Goal: Task Accomplishment & Management: Use online tool/utility

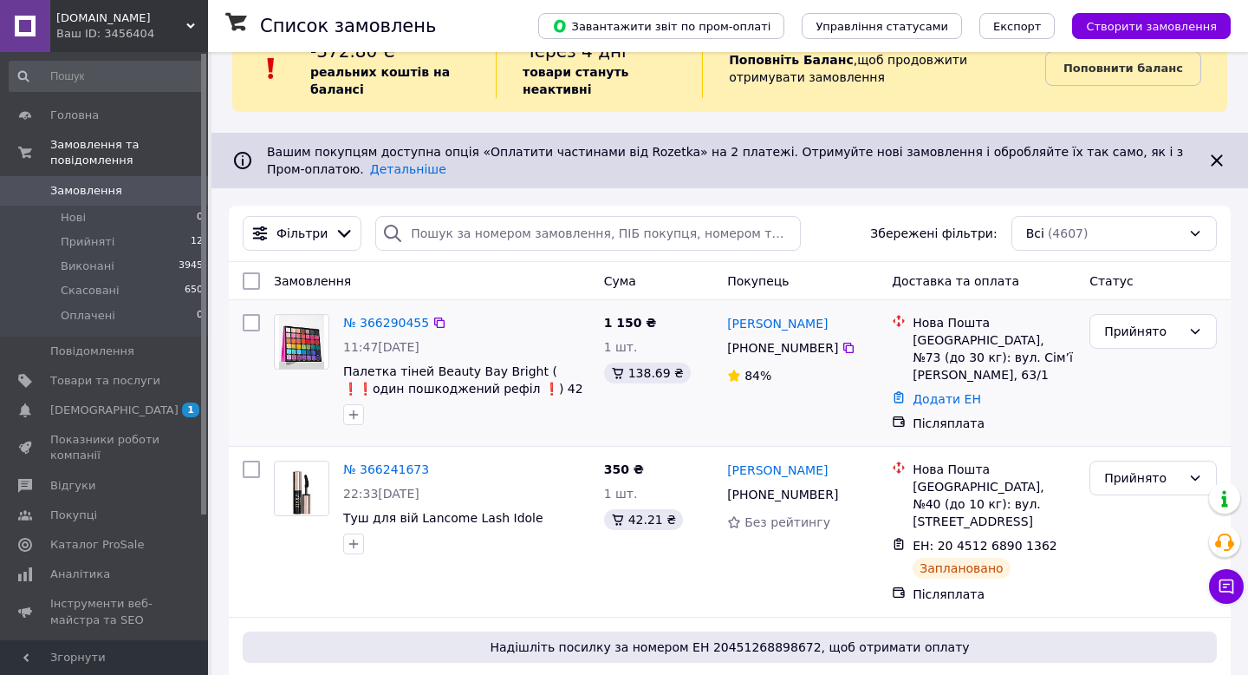
scroll to position [49, 0]
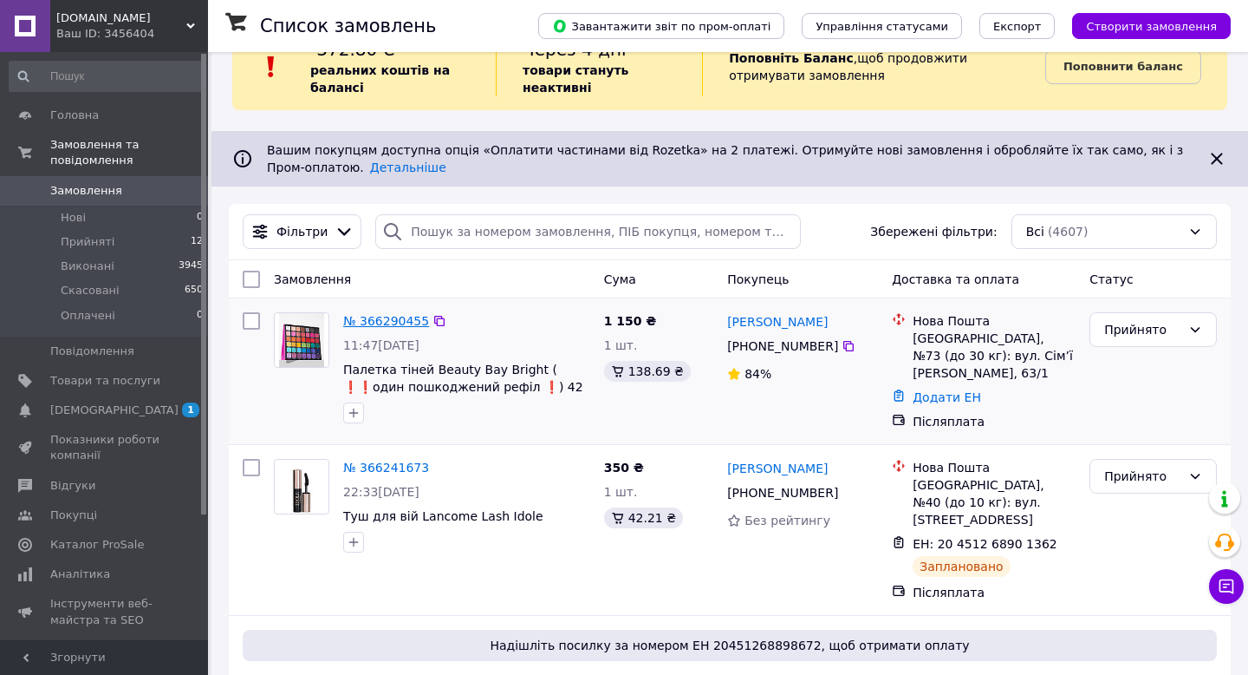
click at [389, 319] on link "№ 366290455" at bounding box center [386, 321] width 86 height 14
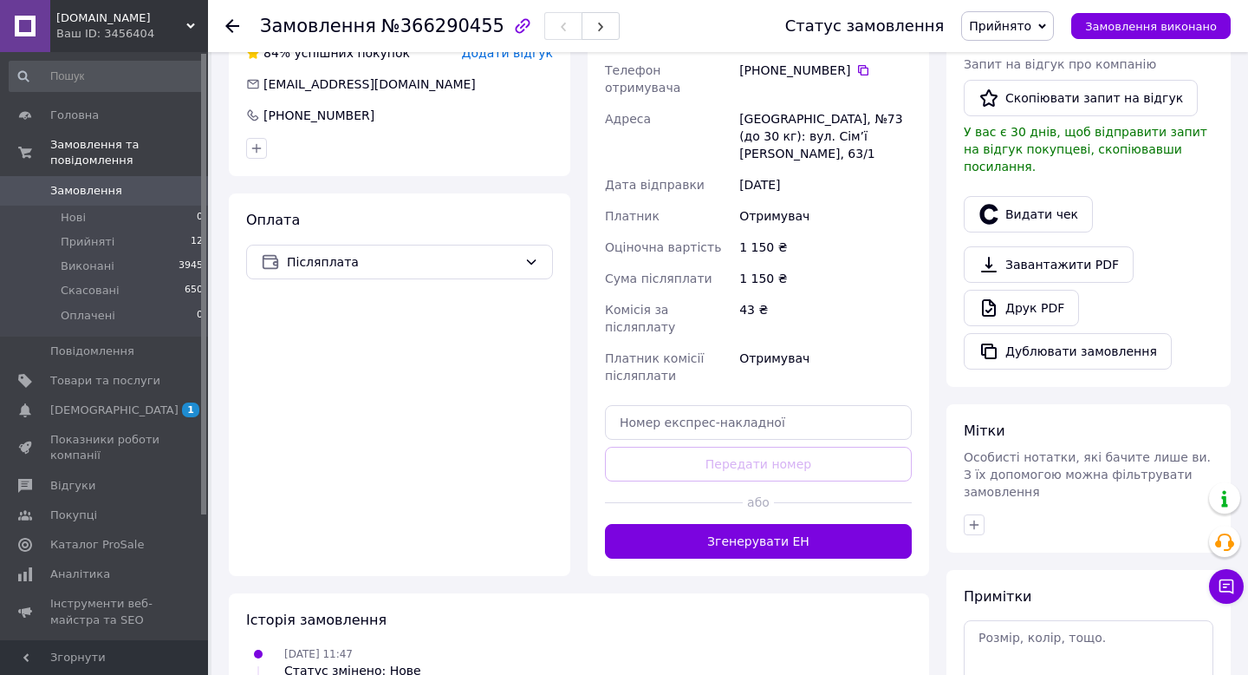
scroll to position [576, 0]
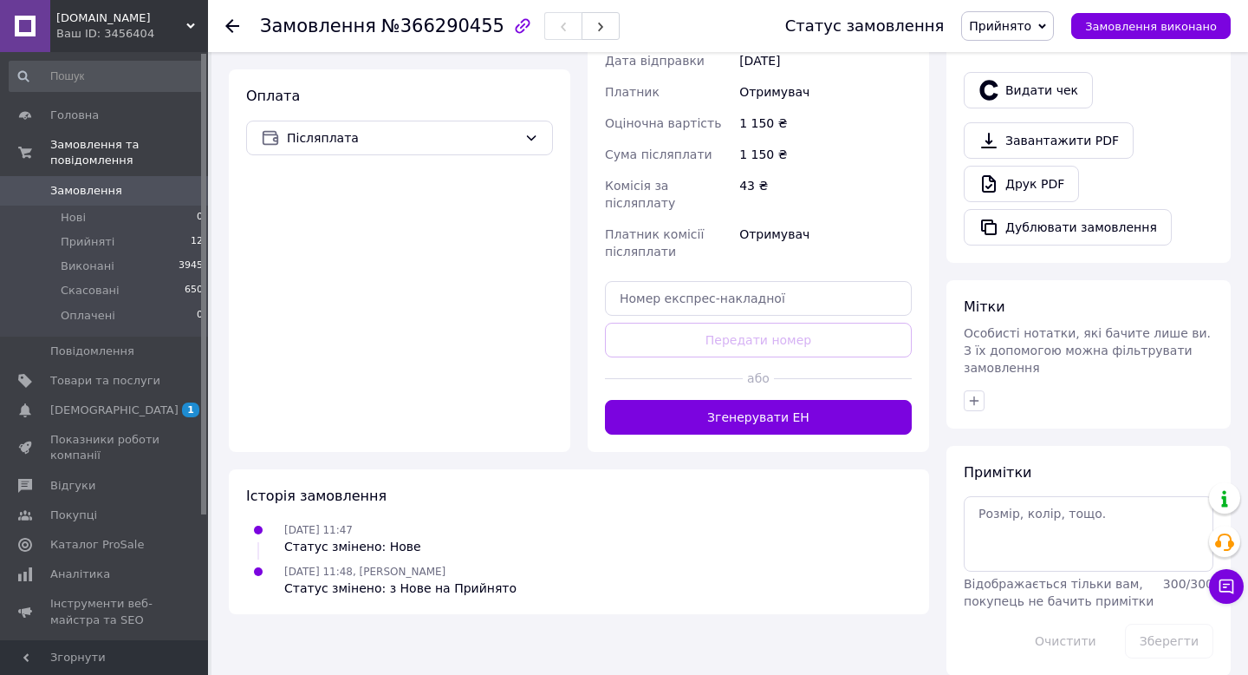
click at [798, 400] on button "Згенерувати ЕН" at bounding box center [758, 417] width 307 height 35
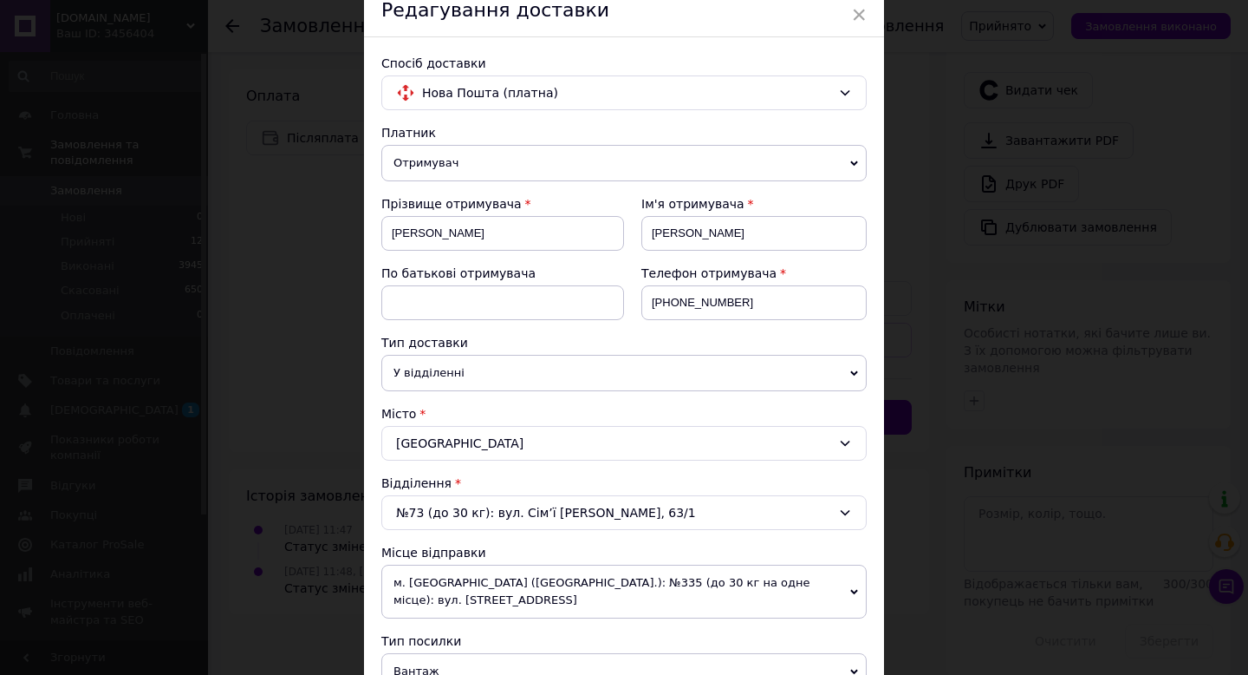
scroll to position [0, 0]
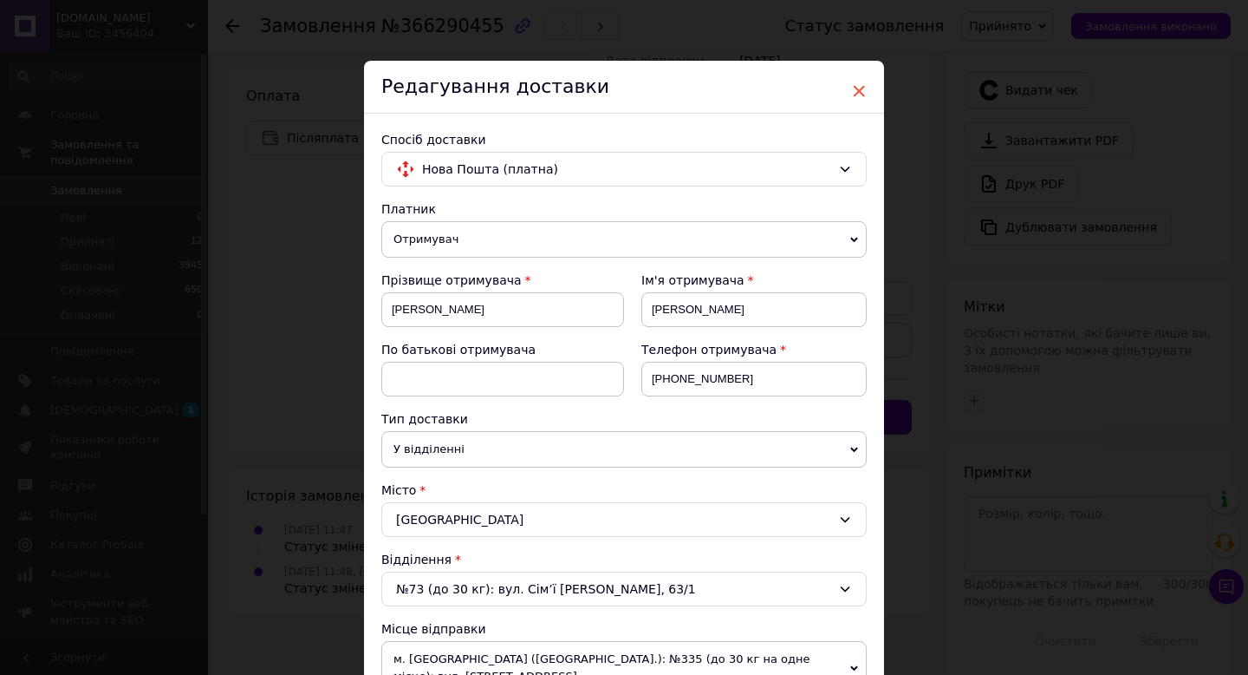
click at [857, 88] on span "×" at bounding box center [859, 90] width 16 height 29
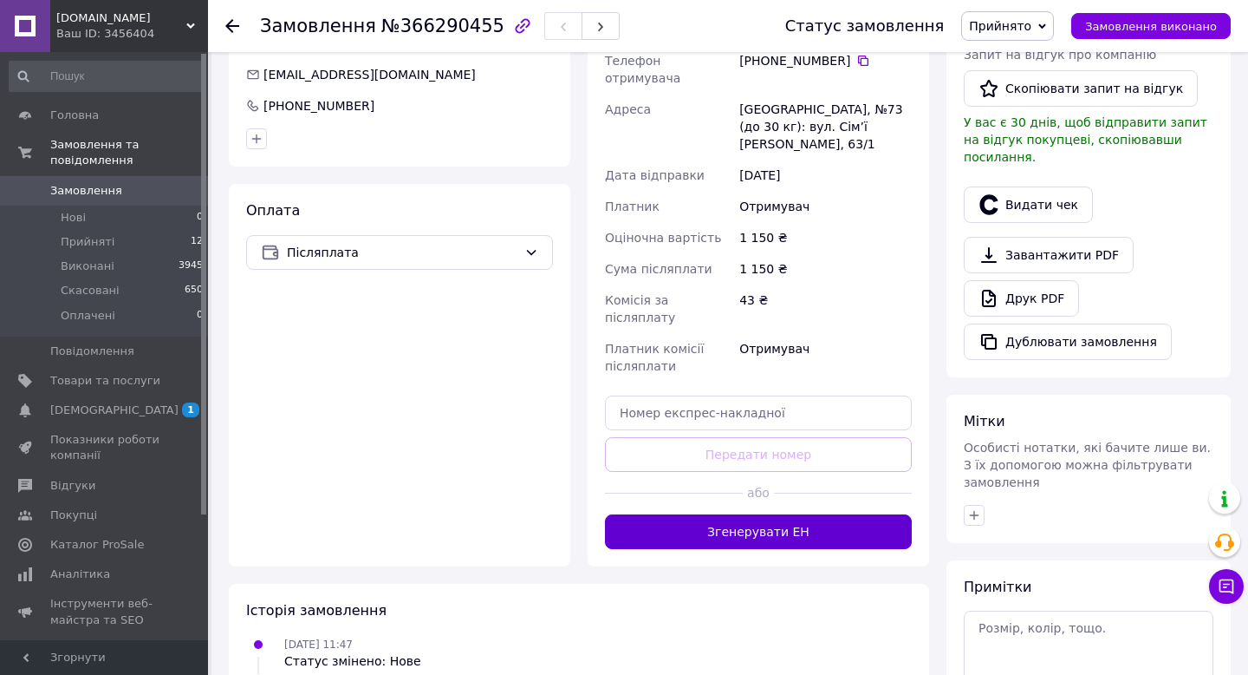
scroll to position [465, 0]
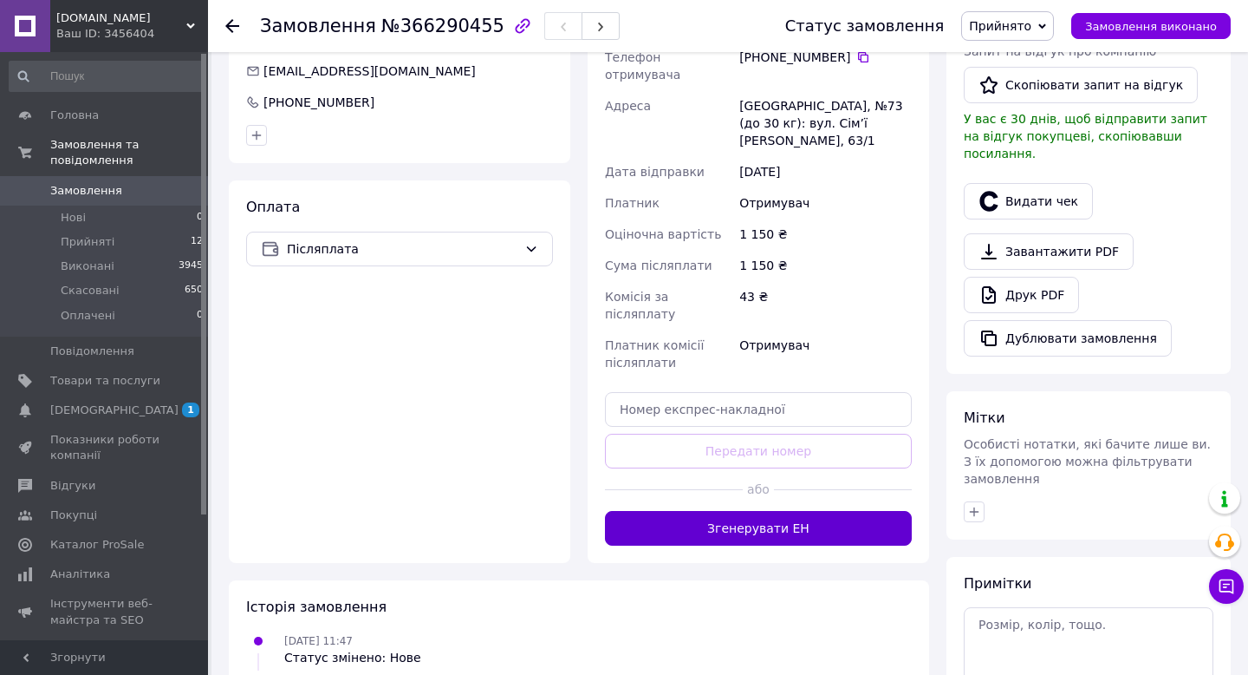
click at [790, 511] on button "Згенерувати ЕН" at bounding box center [758, 528] width 307 height 35
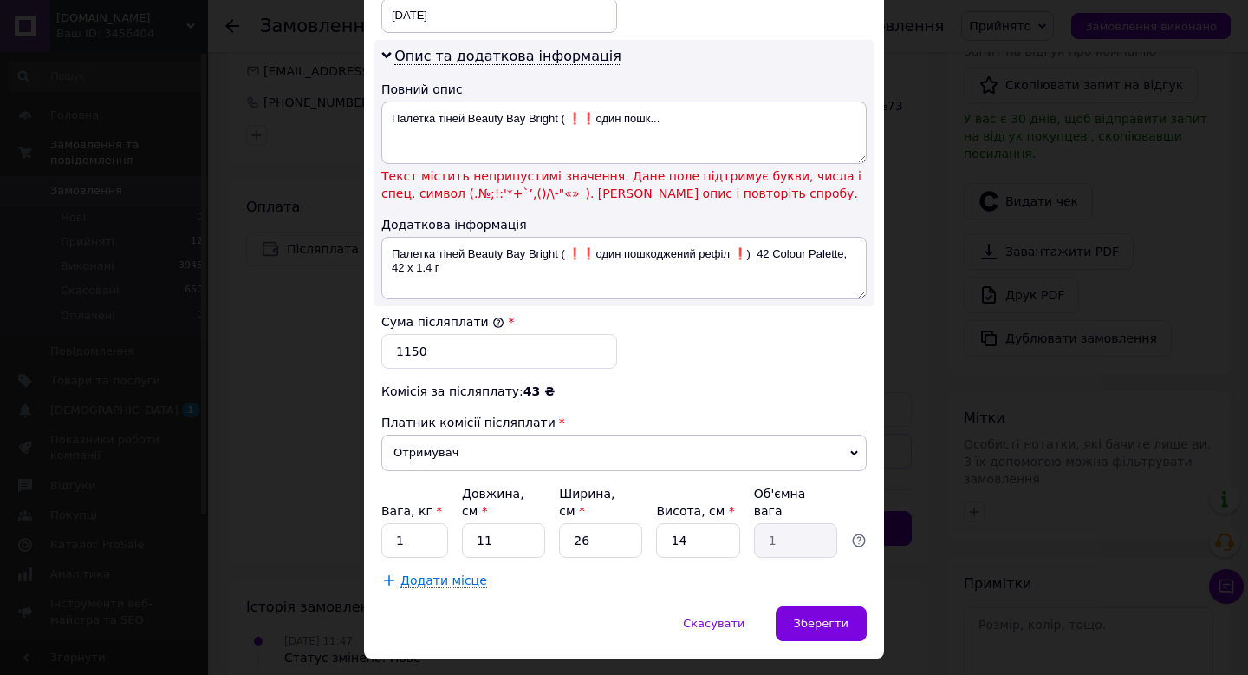
scroll to position [898, 0]
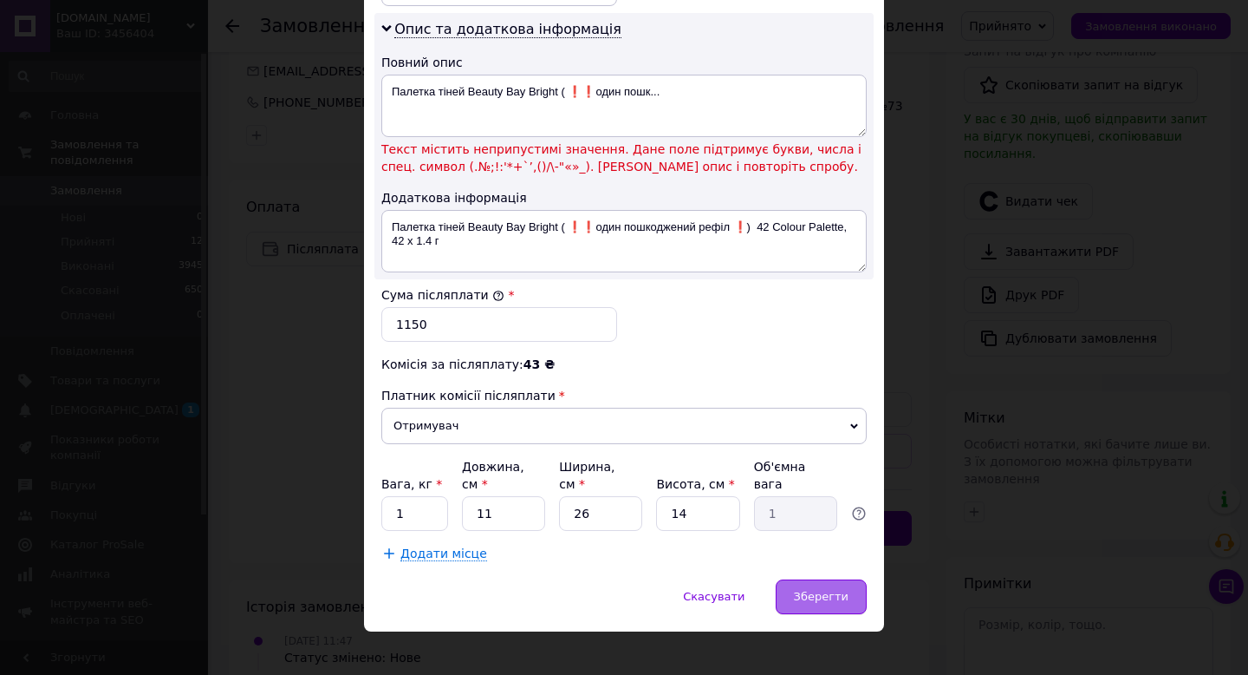
click at [826, 590] on span "Зберегти" at bounding box center [821, 596] width 55 height 13
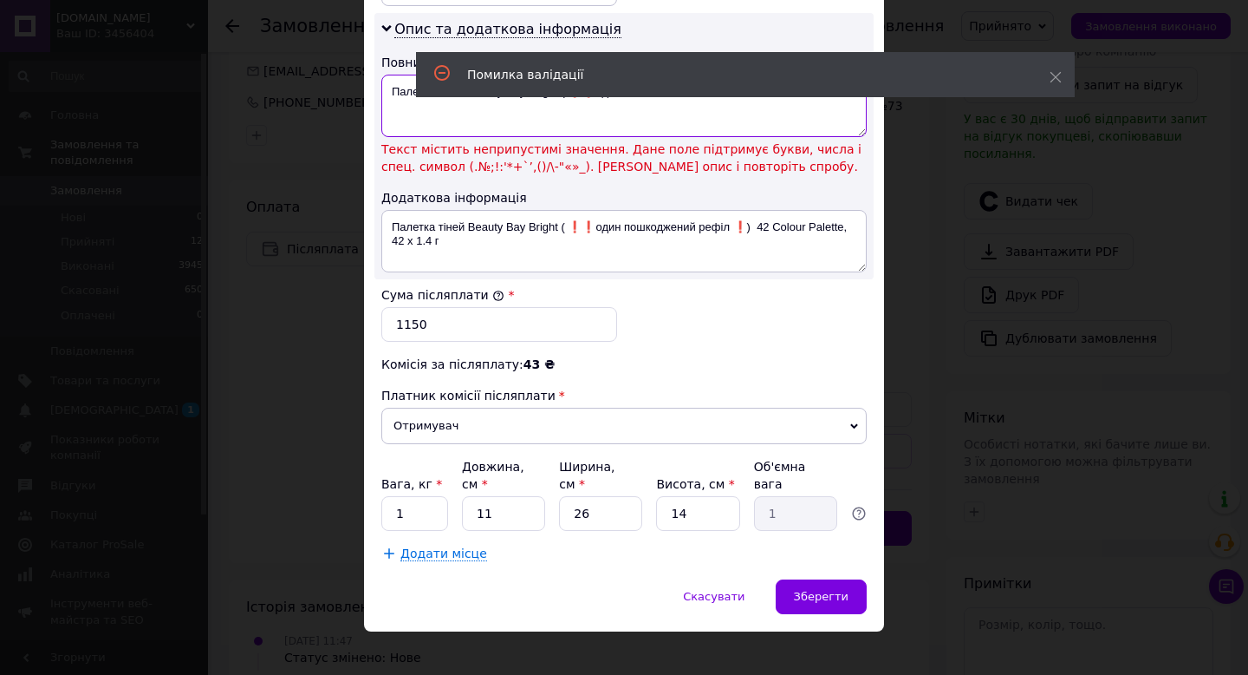
click at [581, 104] on textarea "Палетка тіней Beauty Bay Bright ( ❗️❗️один пошк..." at bounding box center [624, 106] width 486 height 62
click at [1053, 80] on icon at bounding box center [1056, 77] width 12 height 12
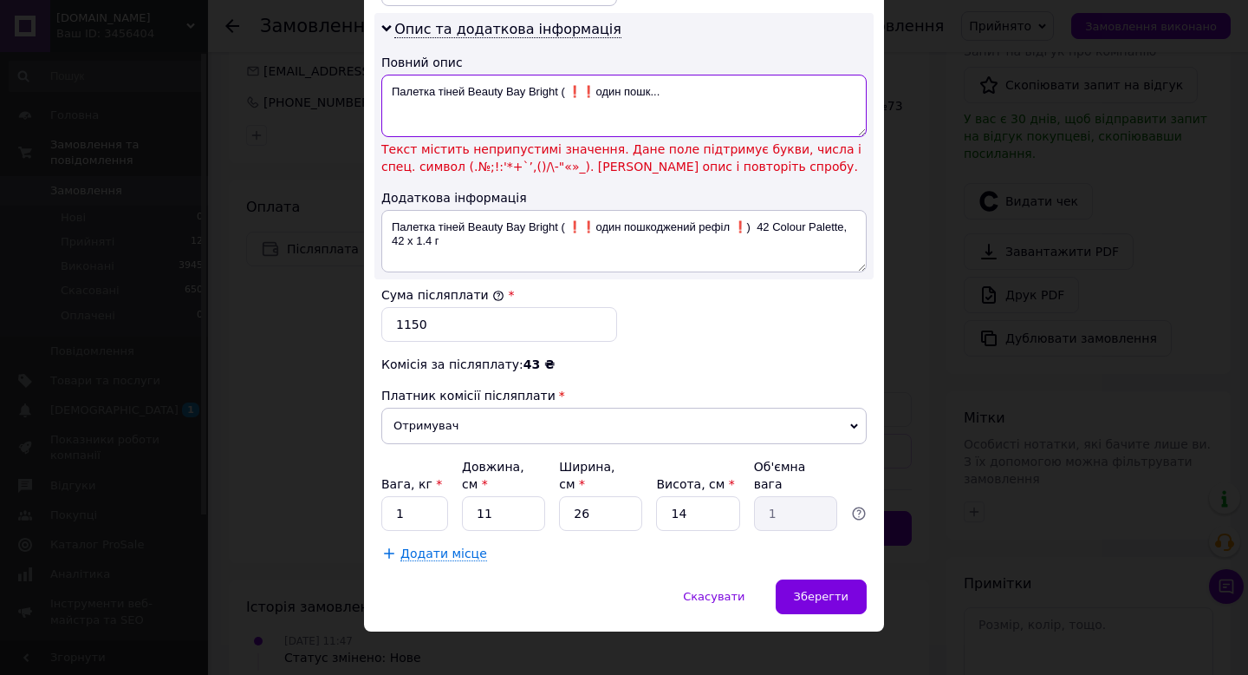
click at [590, 80] on textarea "Палетка тіней Beauty Bay Bright ( ❗️❗️один пошк..." at bounding box center [624, 106] width 486 height 62
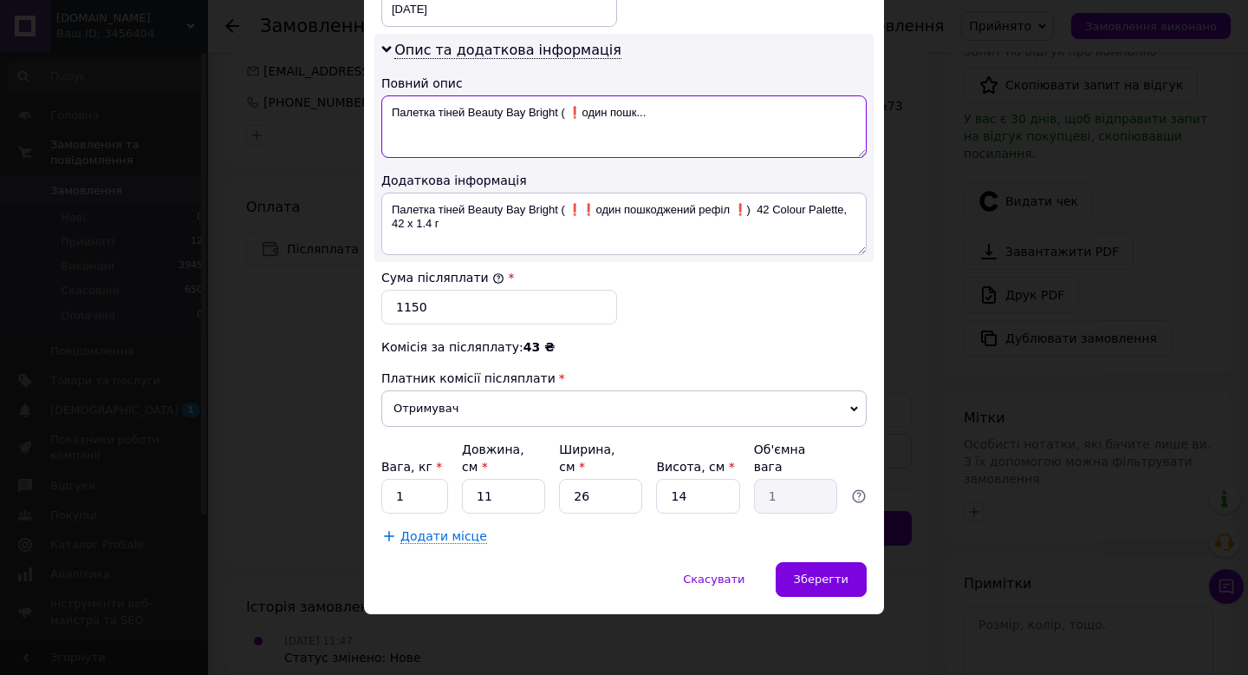
scroll to position [860, 0]
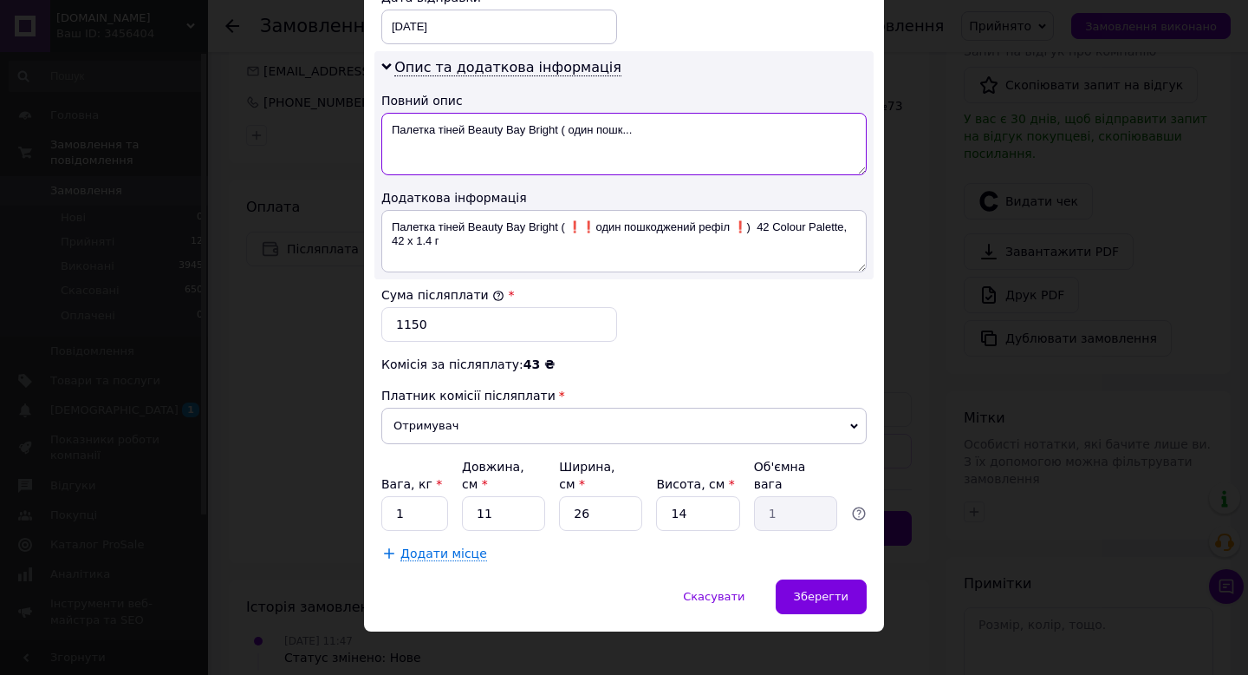
click at [655, 120] on textarea "Палетка тіней Beauty Bay Bright ( один пошк..." at bounding box center [624, 144] width 486 height 62
type textarea "Палетка тіней Beauty Bay Bright ( один пошк..."
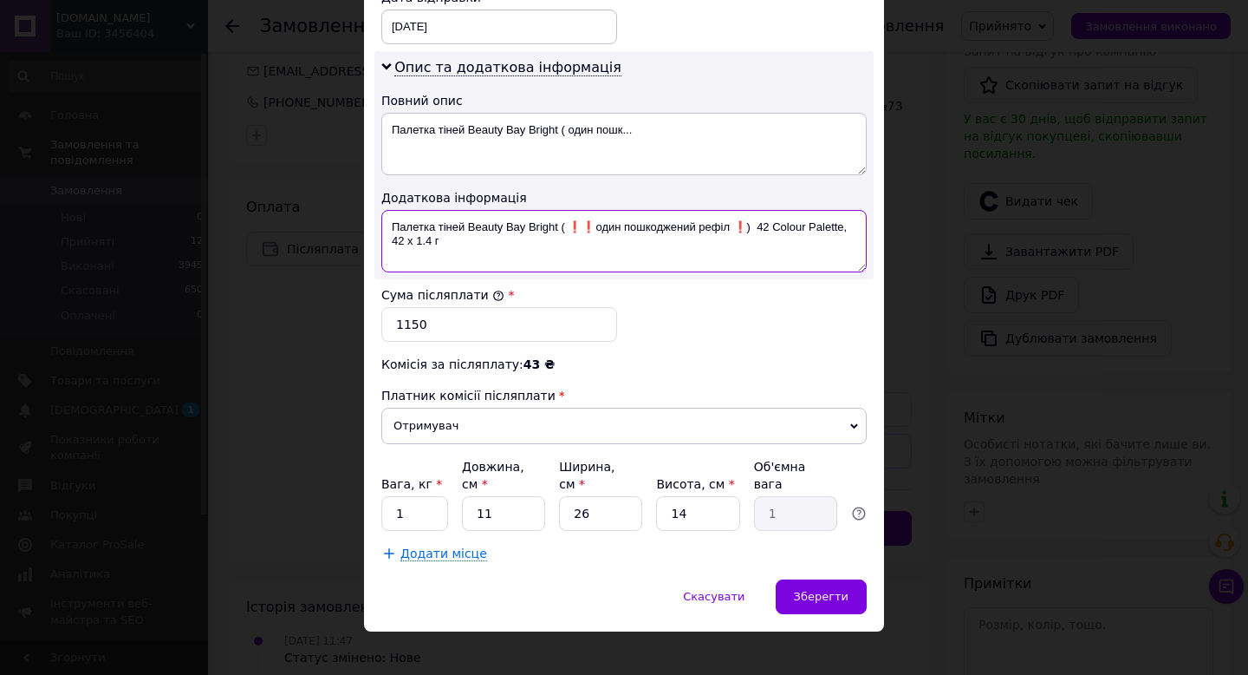
click at [734, 212] on textarea "Палетка тіней Beauty Bay Bright ( ❗️❗️один пошкоджений рефіл ❗️) 42 Colour Pale…" at bounding box center [624, 241] width 486 height 62
click at [586, 210] on textarea "Палетка тіней Beauty Bay Bright ( ❗️❗️один пошкоджений рефіл ) 42 Colour Palett…" at bounding box center [624, 241] width 486 height 62
type textarea "Палетка тіней Beauty Bay Bright ( один пошкоджений рефіл ) 42 Colour Palette, 4…"
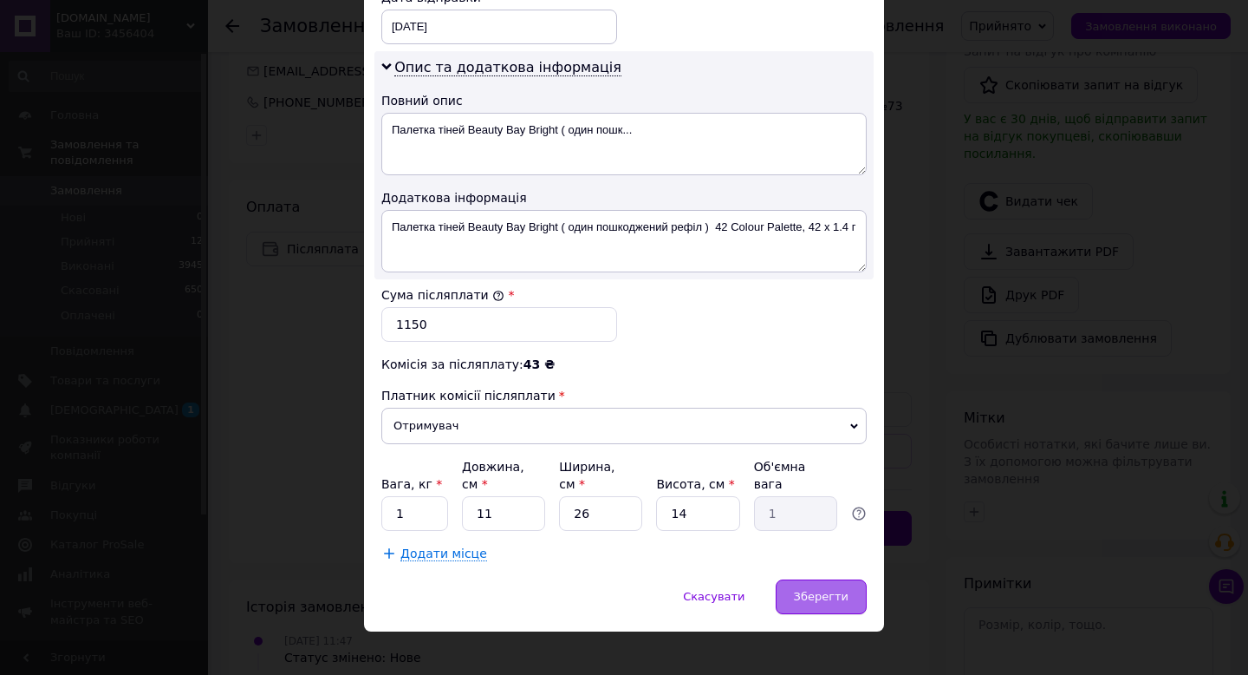
click at [825, 590] on span "Зберегти" at bounding box center [821, 596] width 55 height 13
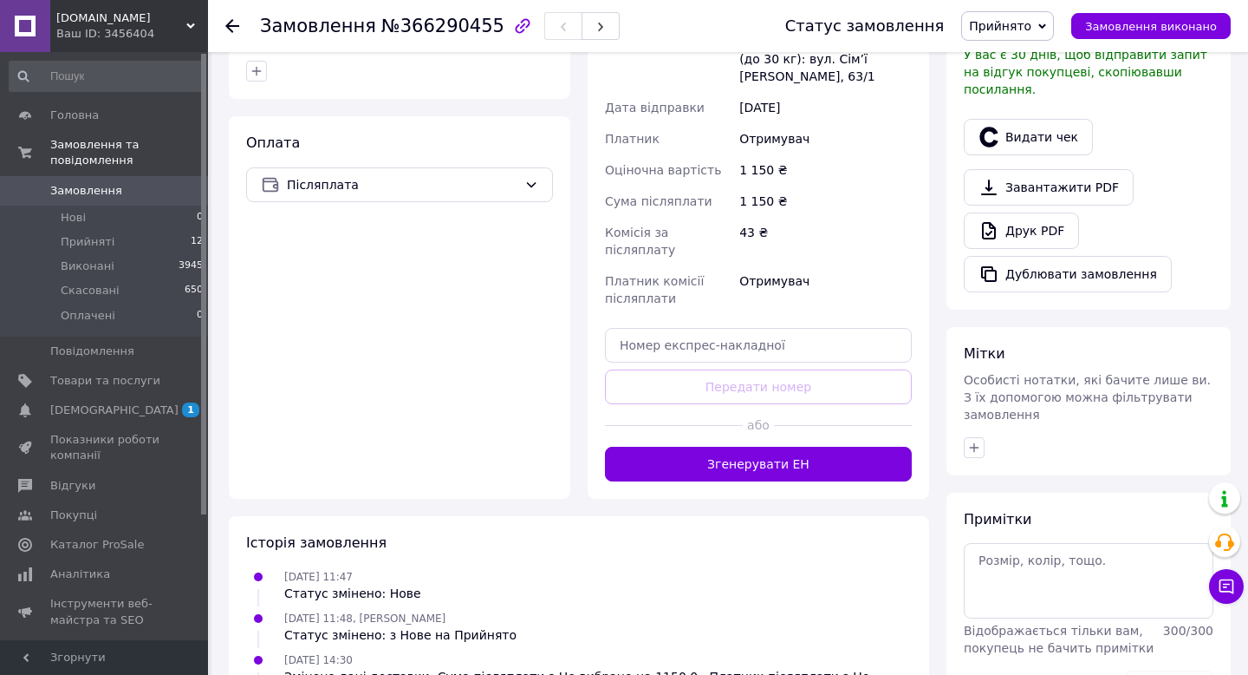
scroll to position [590, 0]
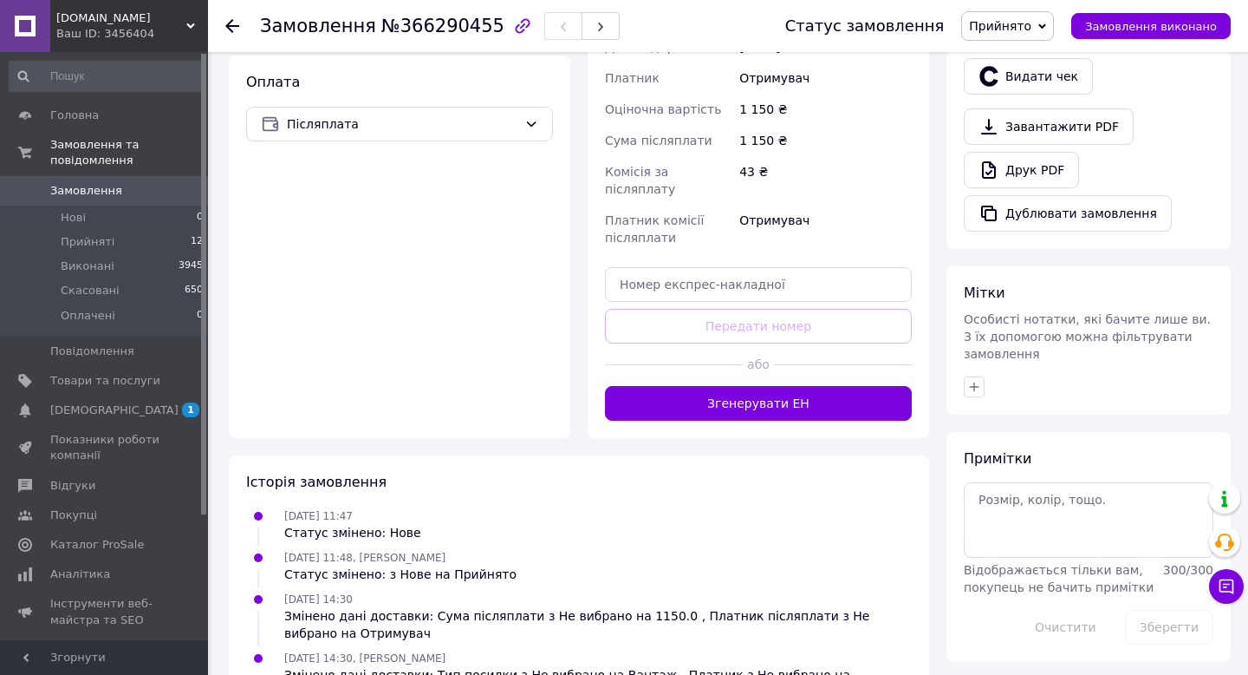
click at [779, 386] on button "Згенерувати ЕН" at bounding box center [758, 403] width 307 height 35
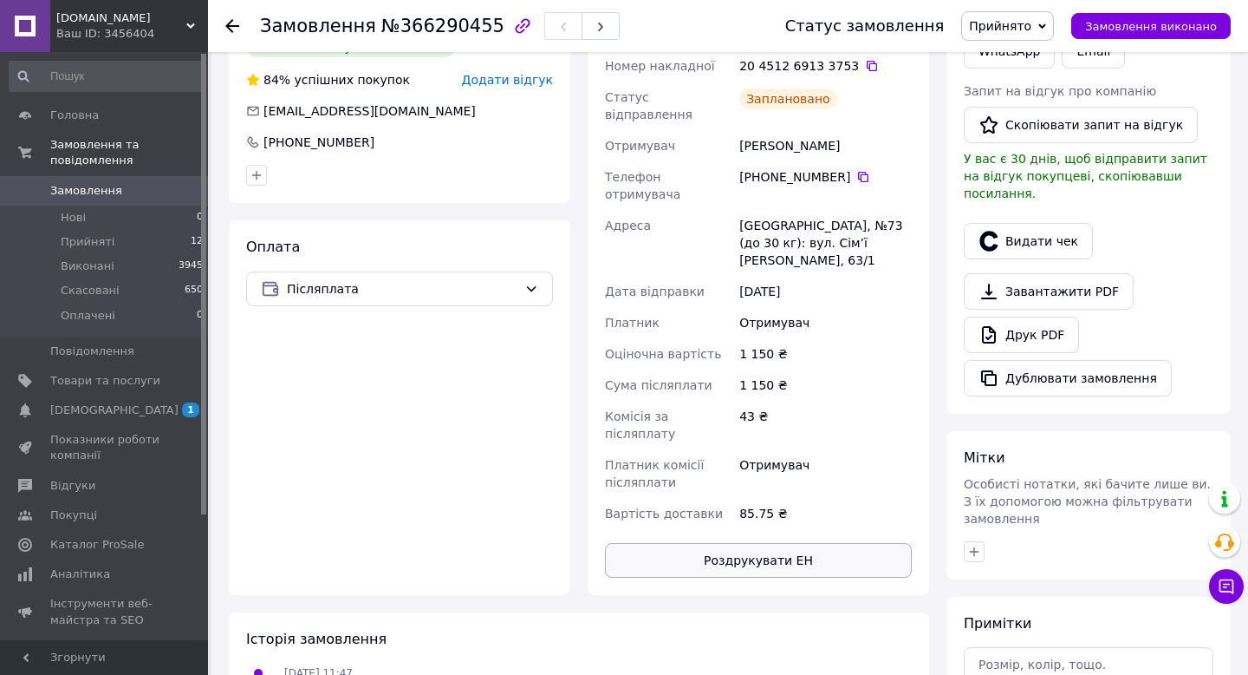
scroll to position [435, 0]
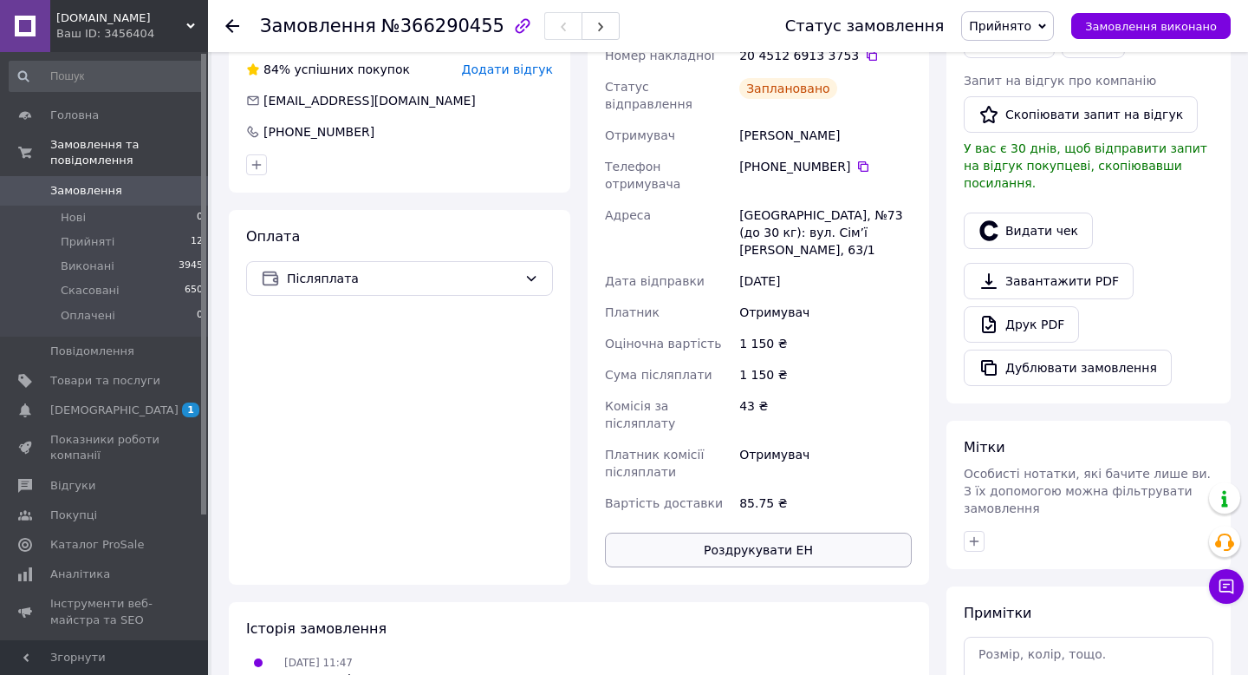
click at [770, 532] on button "Роздрукувати ЕН" at bounding box center [758, 549] width 307 height 35
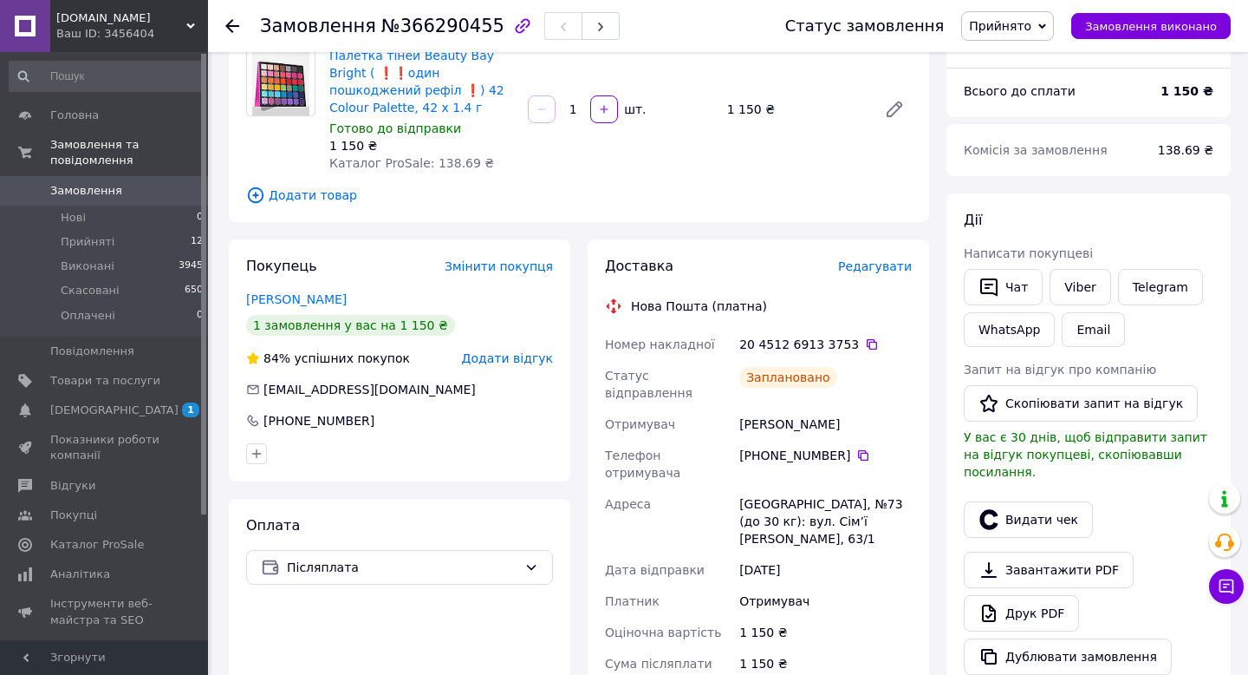
scroll to position [134, 0]
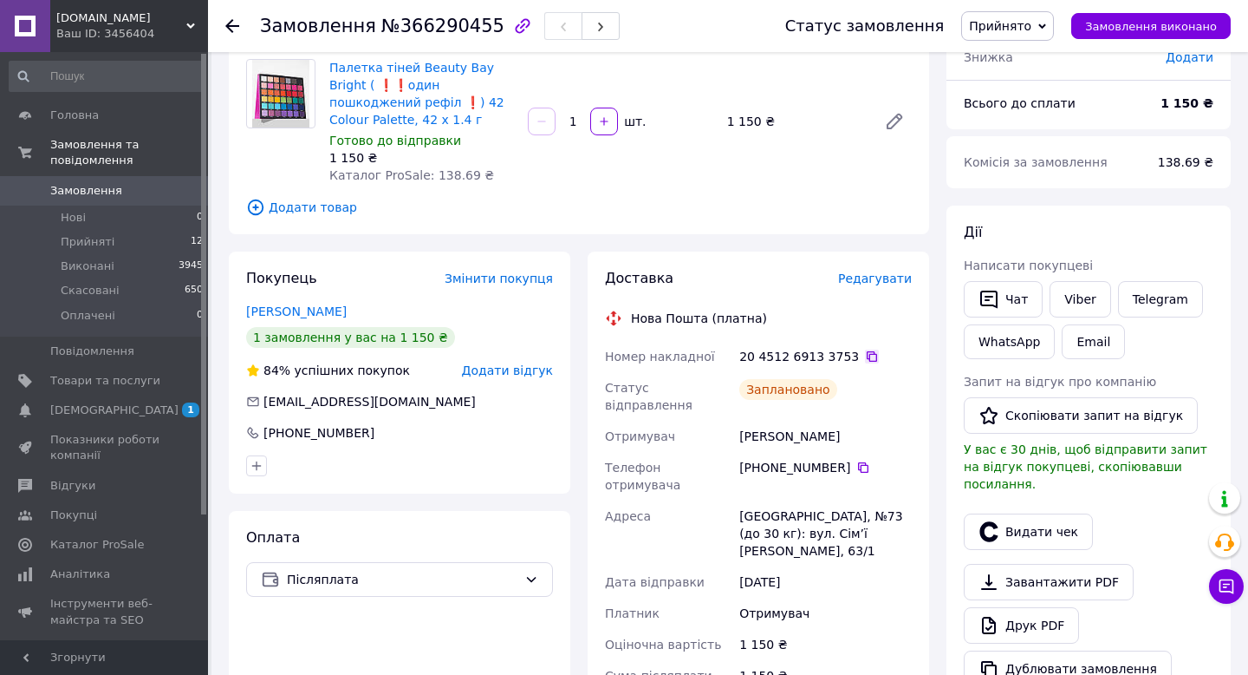
click at [867, 351] on icon at bounding box center [872, 356] width 10 height 10
drag, startPoint x: 818, startPoint y: 406, endPoint x: 729, endPoint y: 404, distance: 88.4
click at [731, 405] on div "Номер накладної 20 4512 6913 3753   Статус відправлення Заплановано Отримувач […" at bounding box center [759, 580] width 314 height 479
copy div "Отримувач [PERSON_NAME]"
